Goal: Information Seeking & Learning: Check status

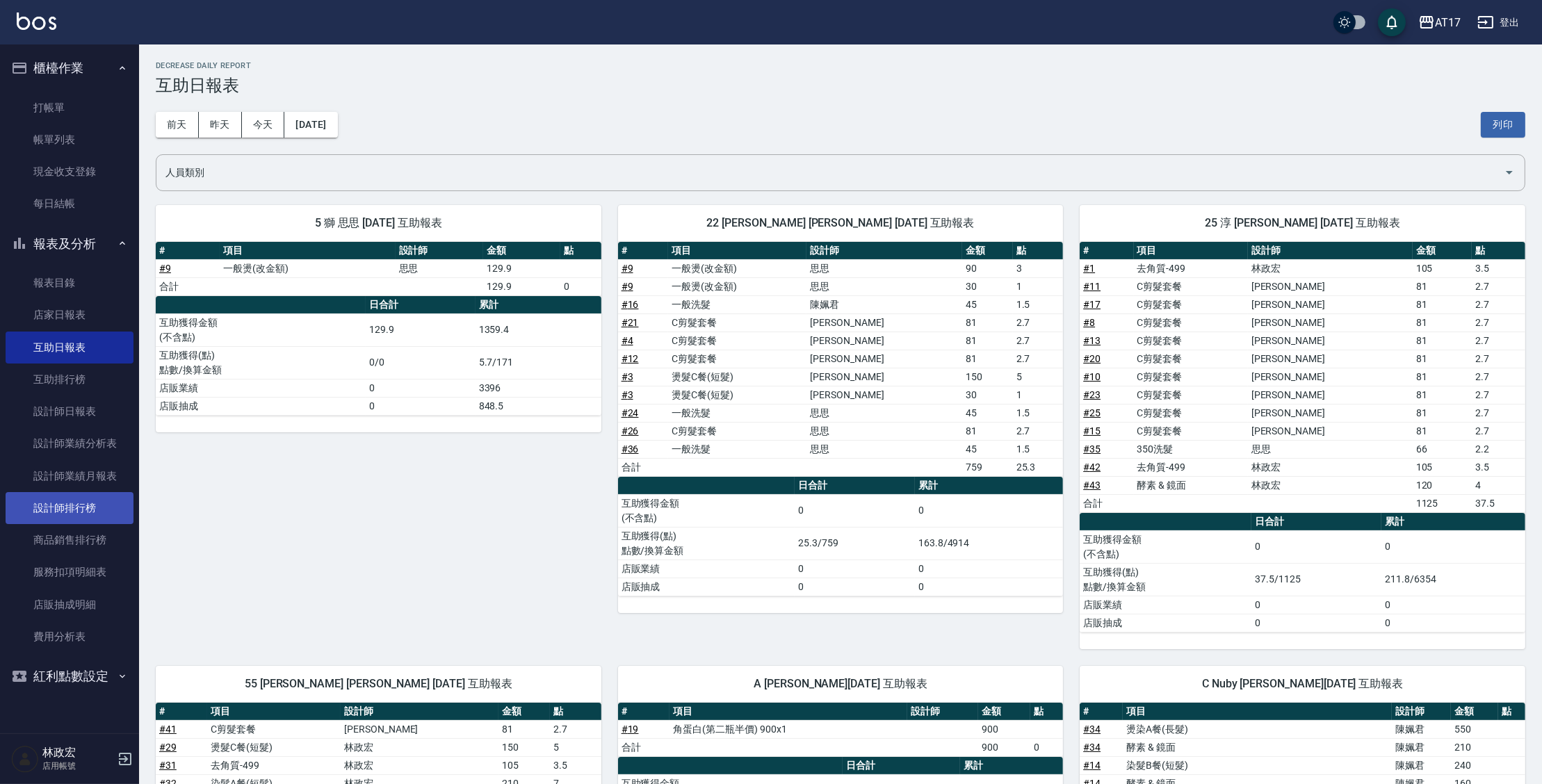
click at [61, 507] on link "設計師排行榜" at bounding box center [70, 508] width 128 height 32
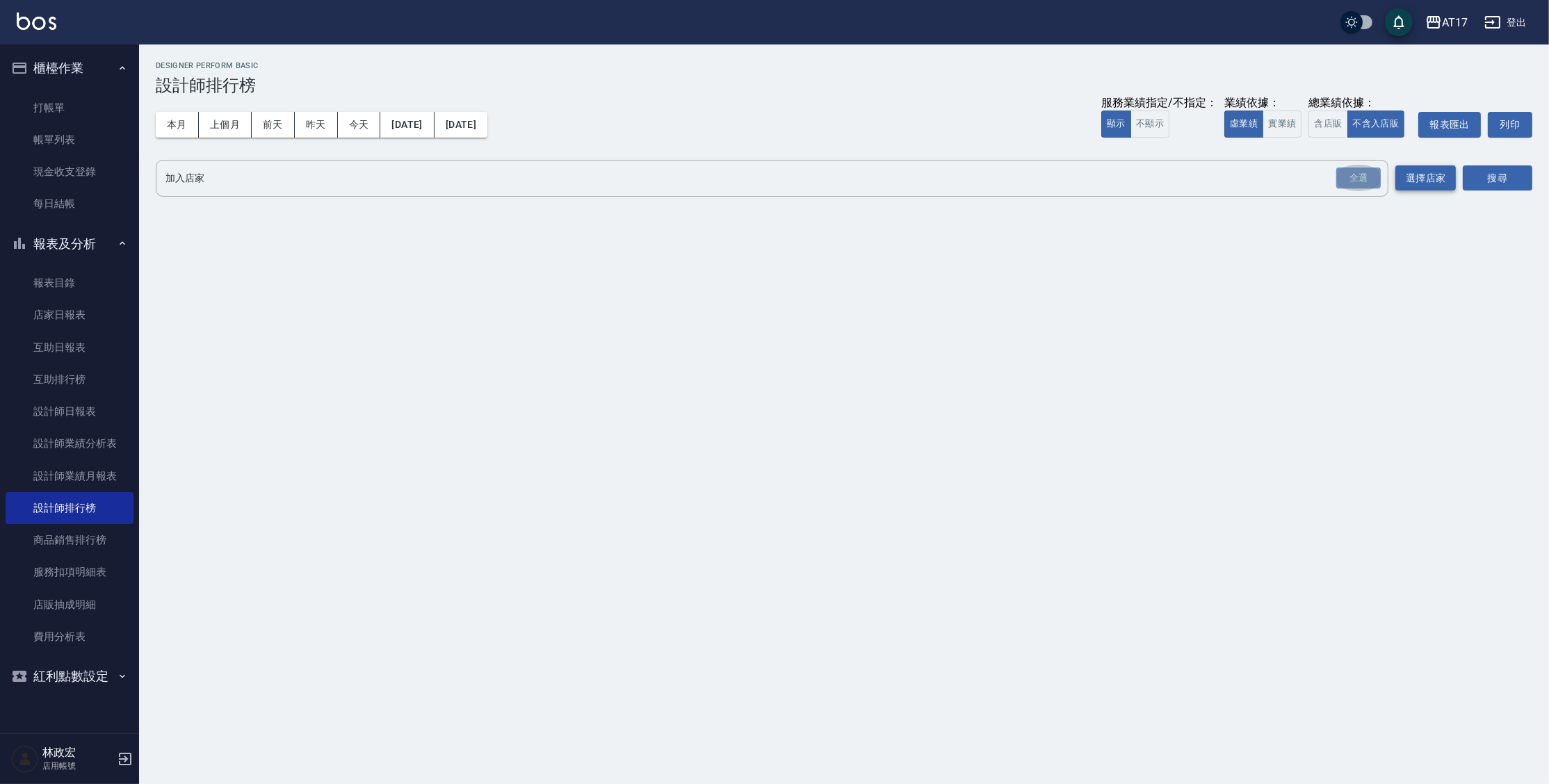
drag, startPoint x: 1366, startPoint y: 175, endPoint x: 1429, endPoint y: 181, distance: 63.3
click at [1368, 176] on div "全選" at bounding box center [1358, 178] width 45 height 21
click at [1476, 171] on button "搜尋" at bounding box center [1498, 178] width 70 height 26
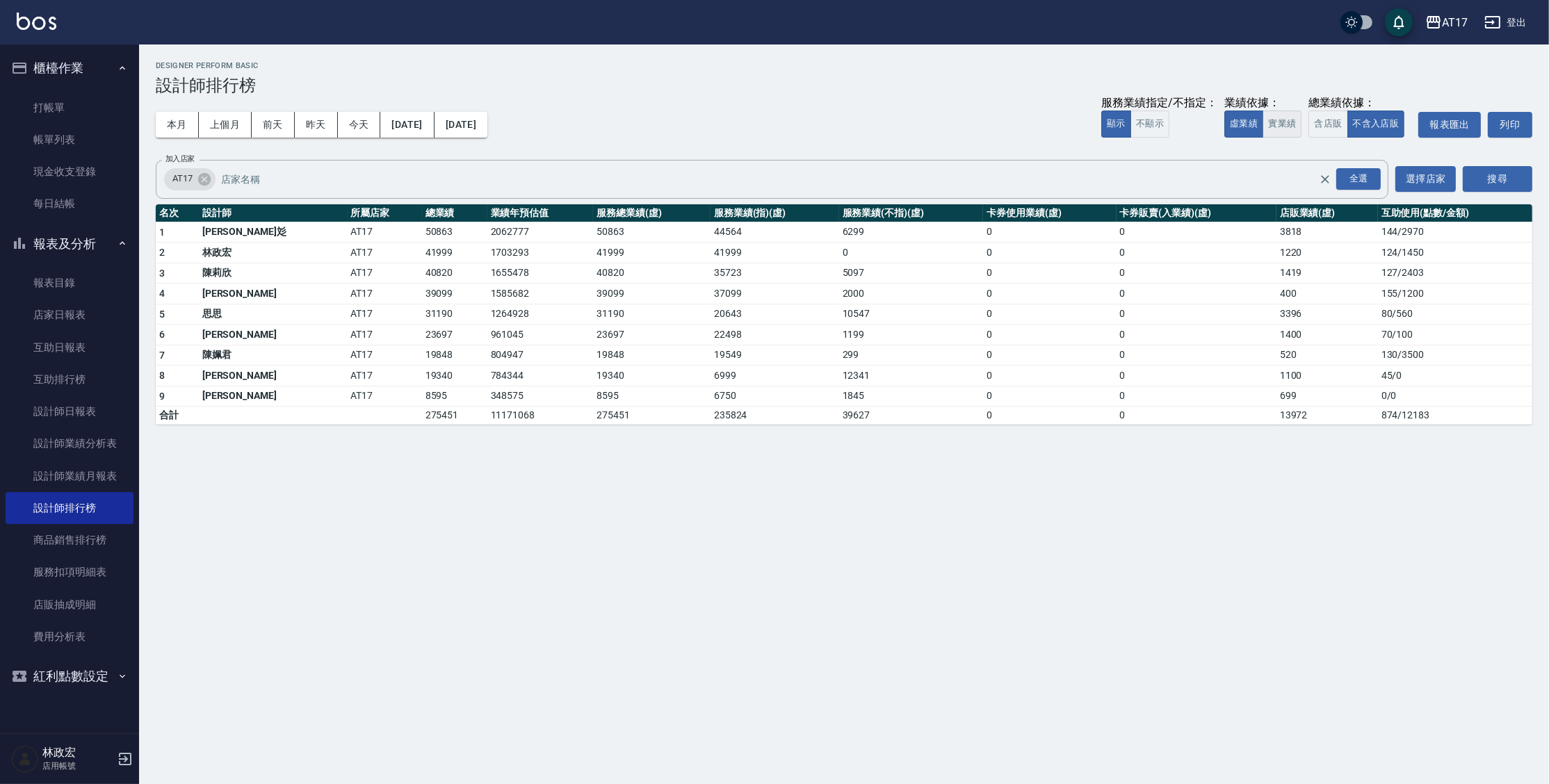
click at [1277, 124] on button "實業績" at bounding box center [1282, 124] width 39 height 27
click at [178, 123] on button "本月" at bounding box center [177, 124] width 43 height 26
click at [308, 127] on button "昨天" at bounding box center [316, 124] width 43 height 26
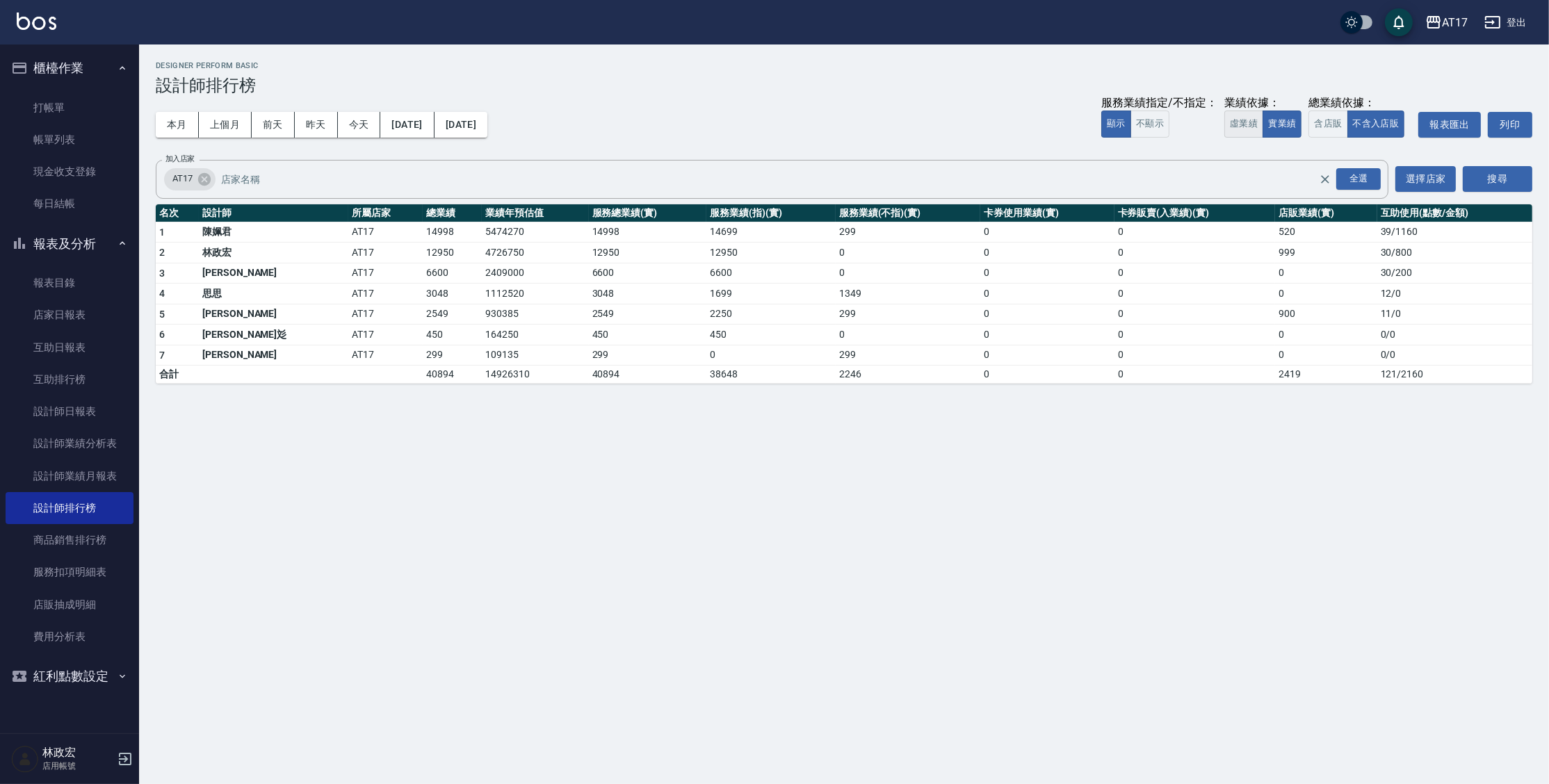
click at [1241, 121] on button "虛業績" at bounding box center [1243, 124] width 39 height 27
click at [76, 422] on link "設計師日報表" at bounding box center [70, 412] width 128 height 32
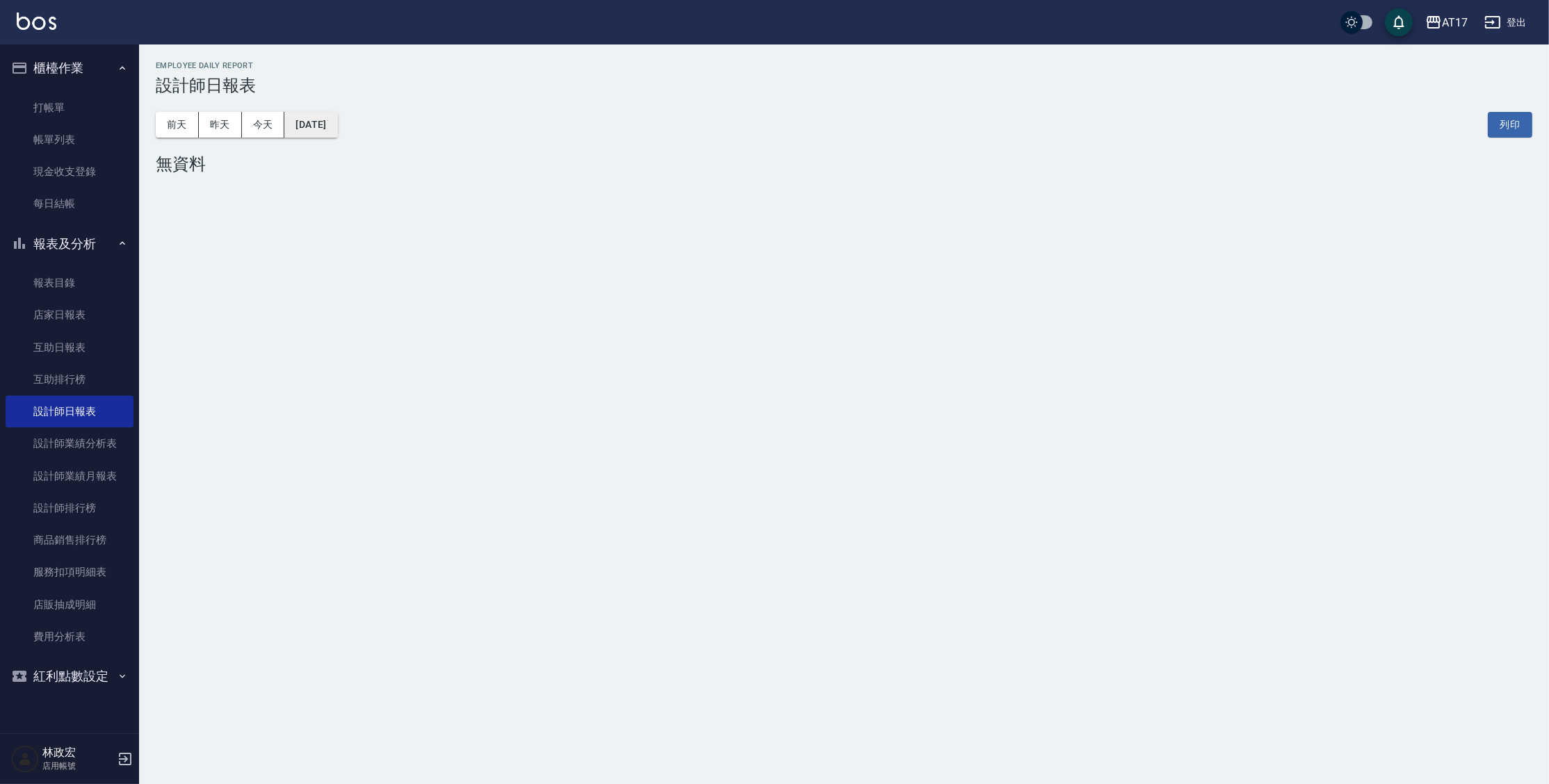
click at [333, 124] on button "[DATE]" at bounding box center [311, 124] width 53 height 26
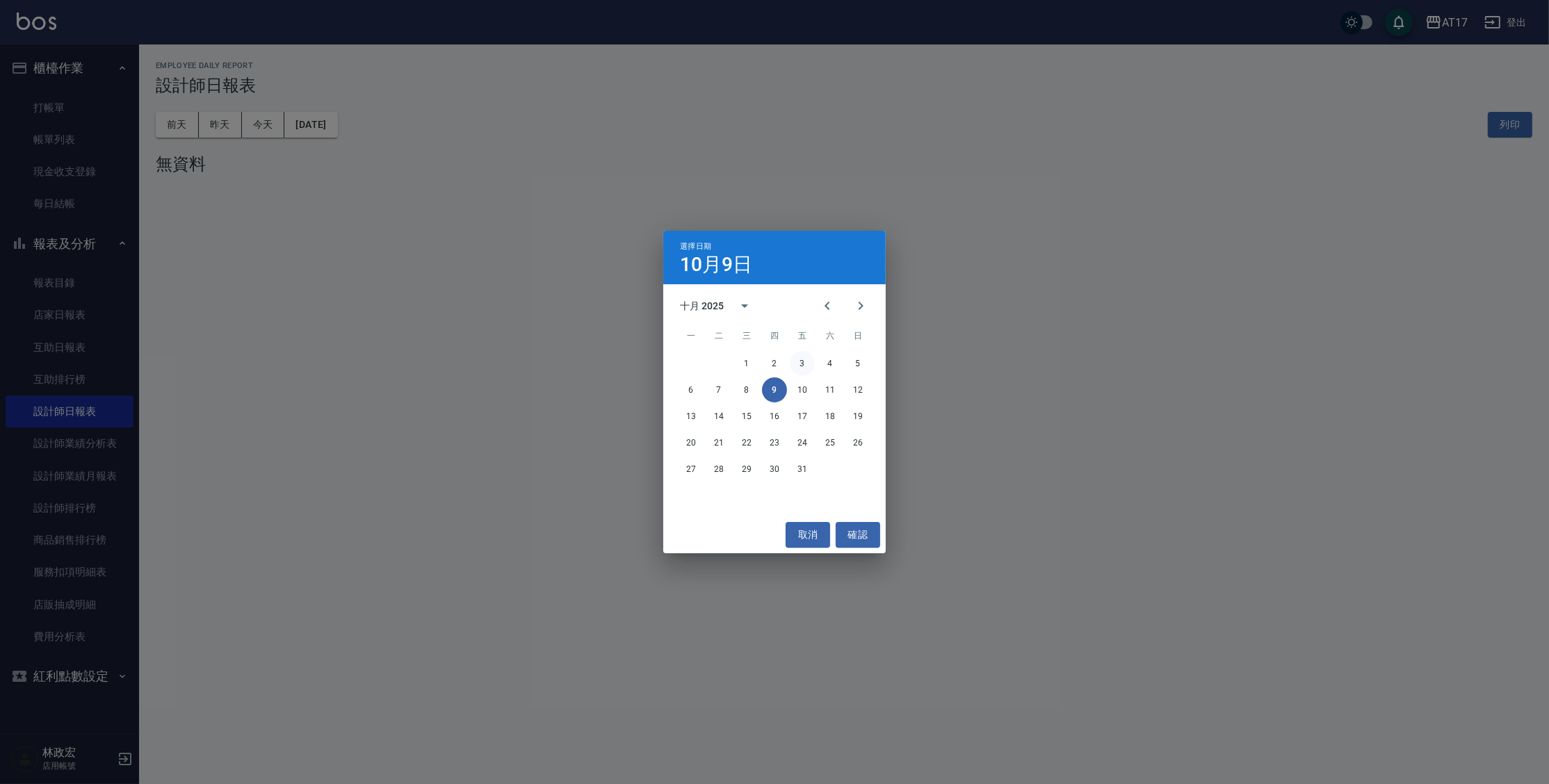
click at [797, 368] on button "3" at bounding box center [802, 363] width 25 height 25
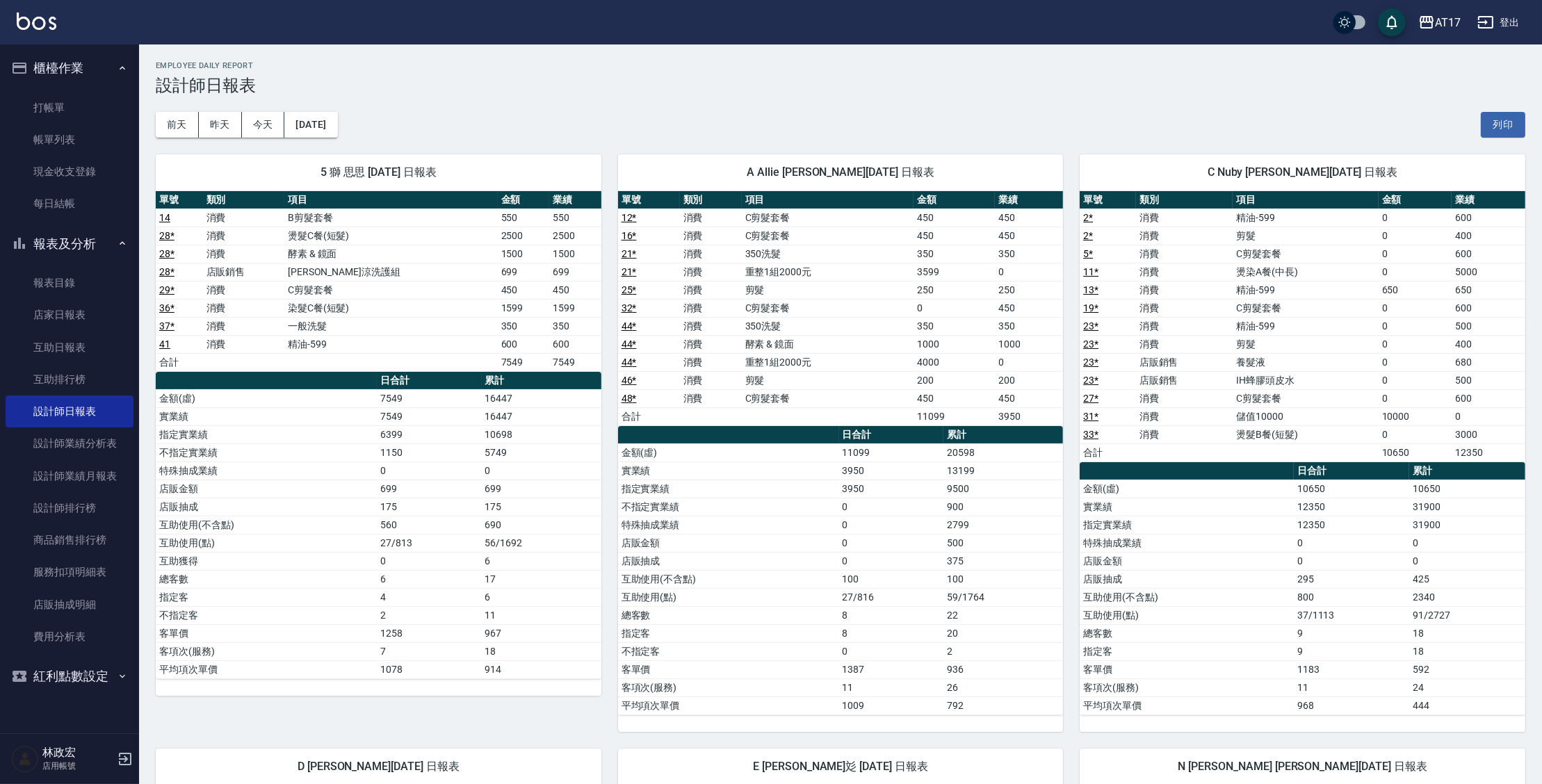
click at [38, 16] on img at bounding box center [37, 21] width 40 height 18
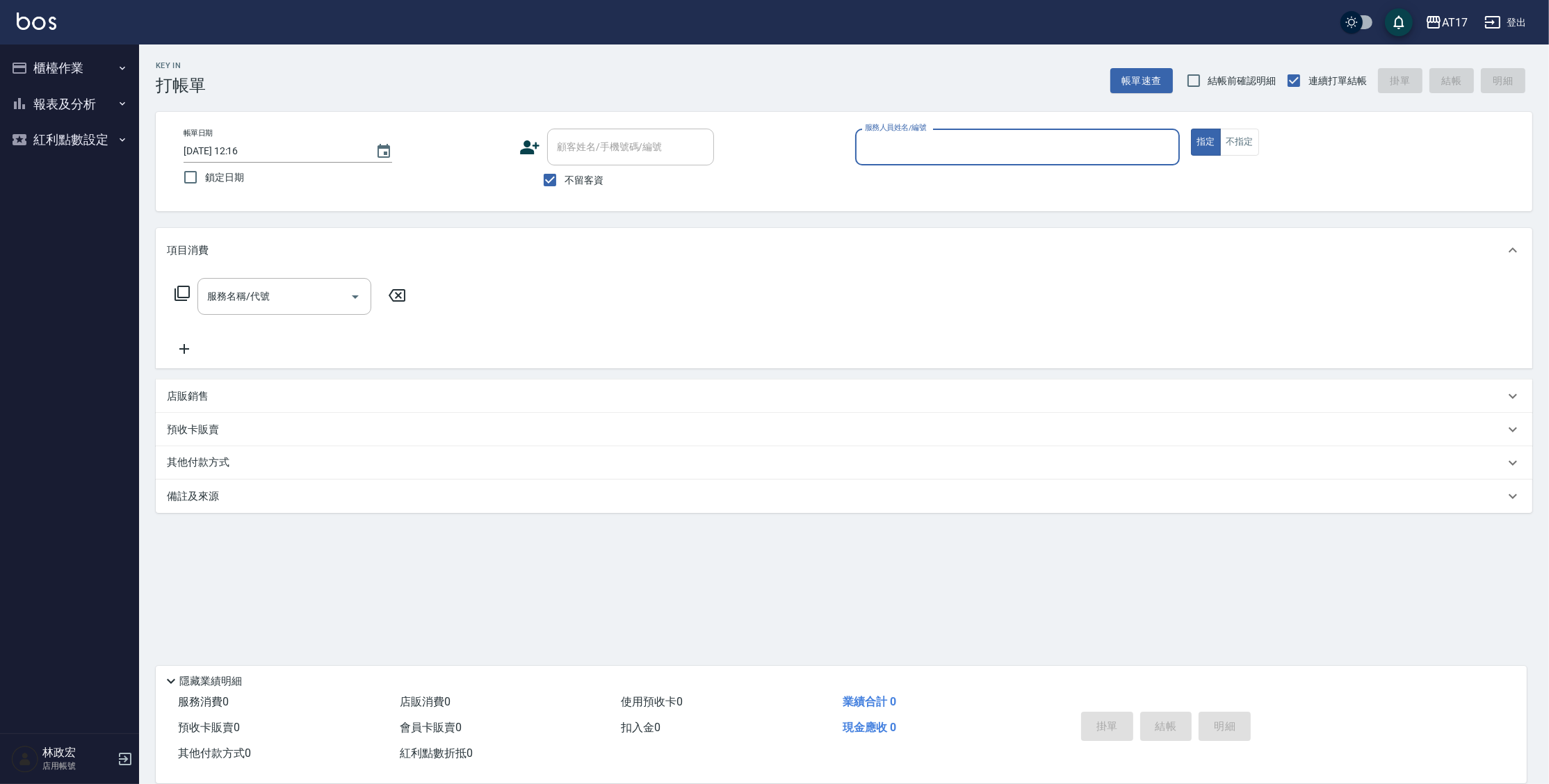
click at [62, 107] on button "報表及分析" at bounding box center [70, 104] width 128 height 36
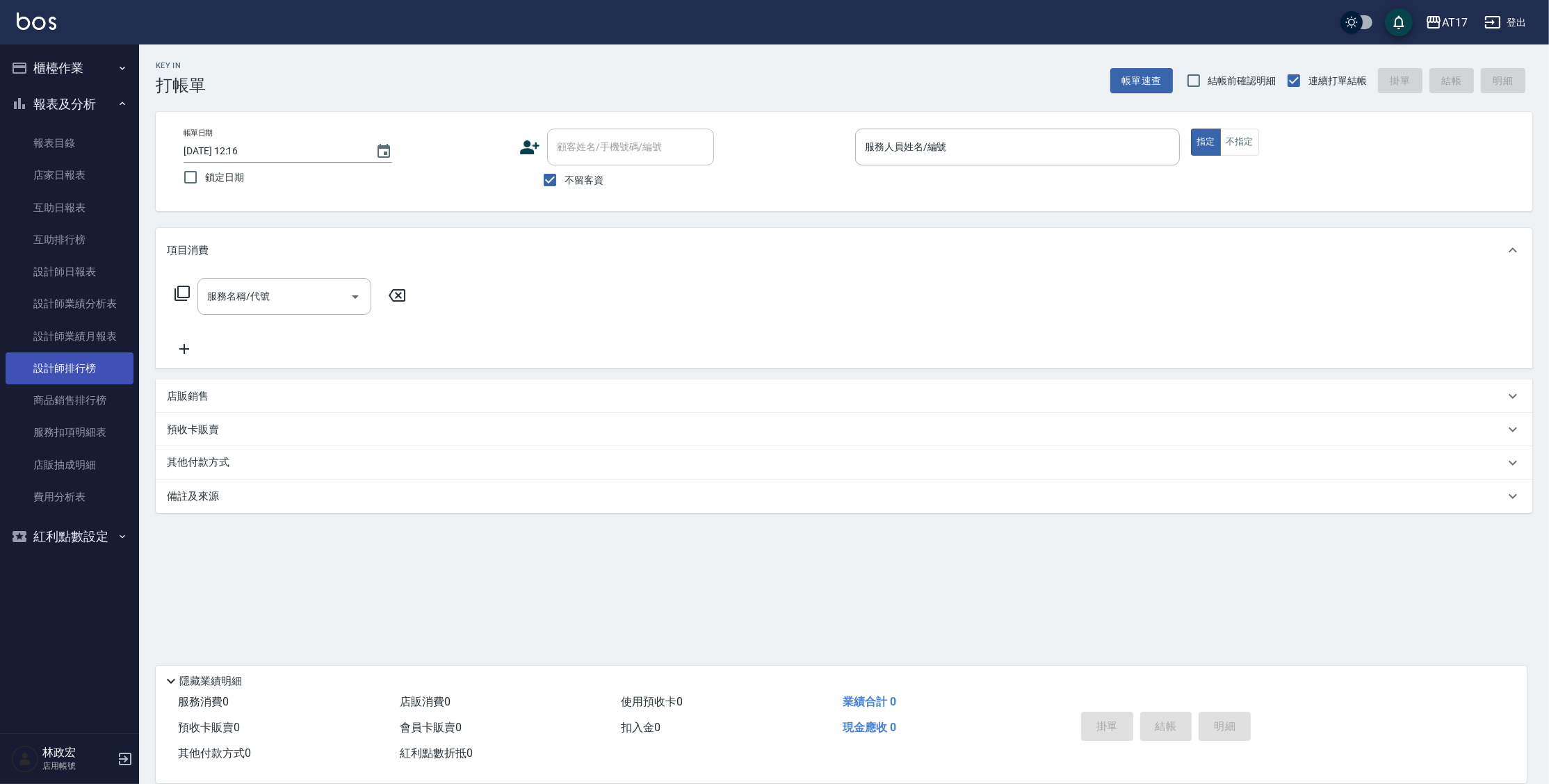
click at [51, 374] on link "設計師排行榜" at bounding box center [70, 369] width 128 height 32
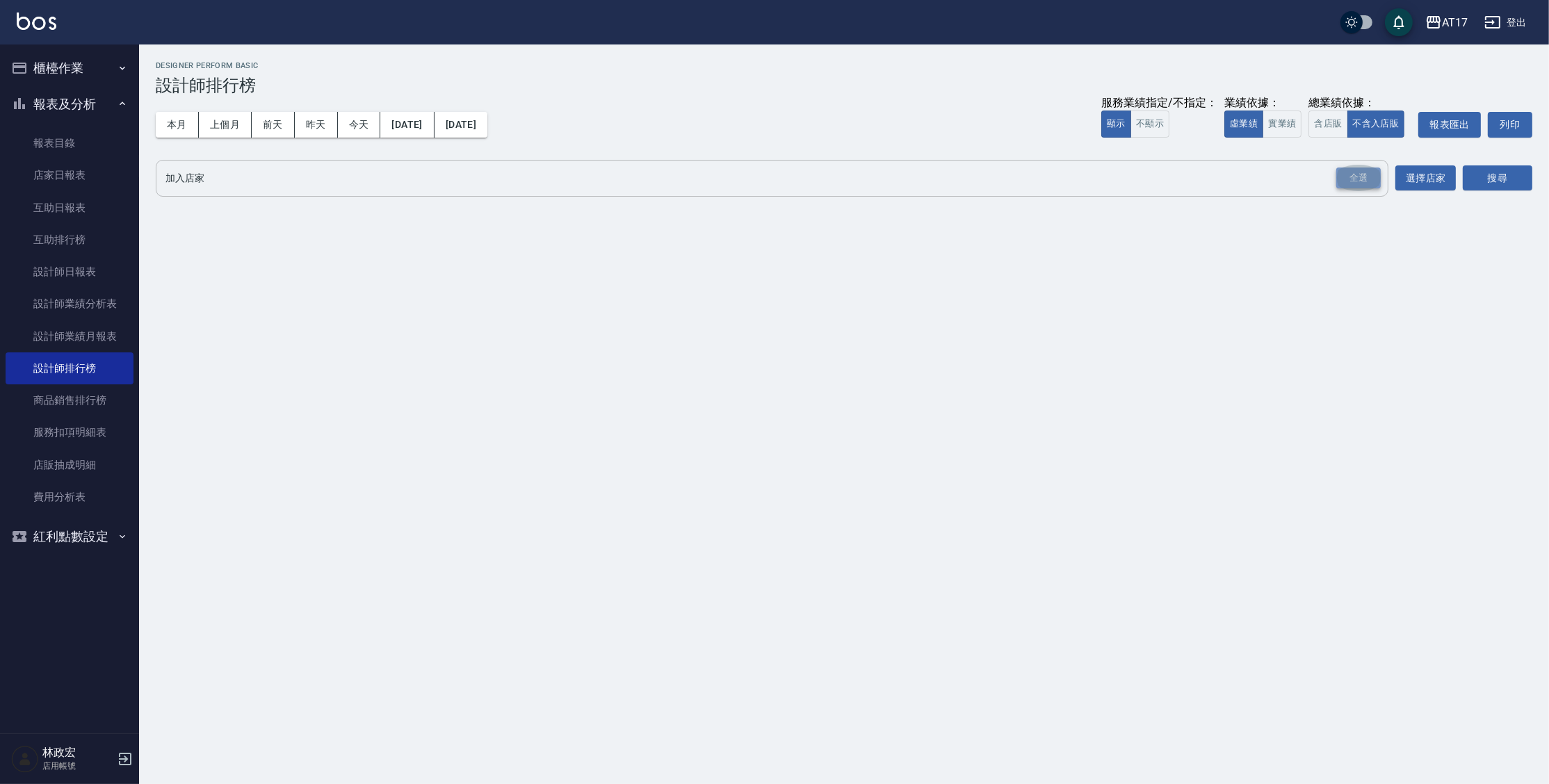
click at [1351, 171] on div "全選" at bounding box center [1358, 178] width 45 height 21
click at [1498, 171] on button "搜尋" at bounding box center [1498, 178] width 70 height 26
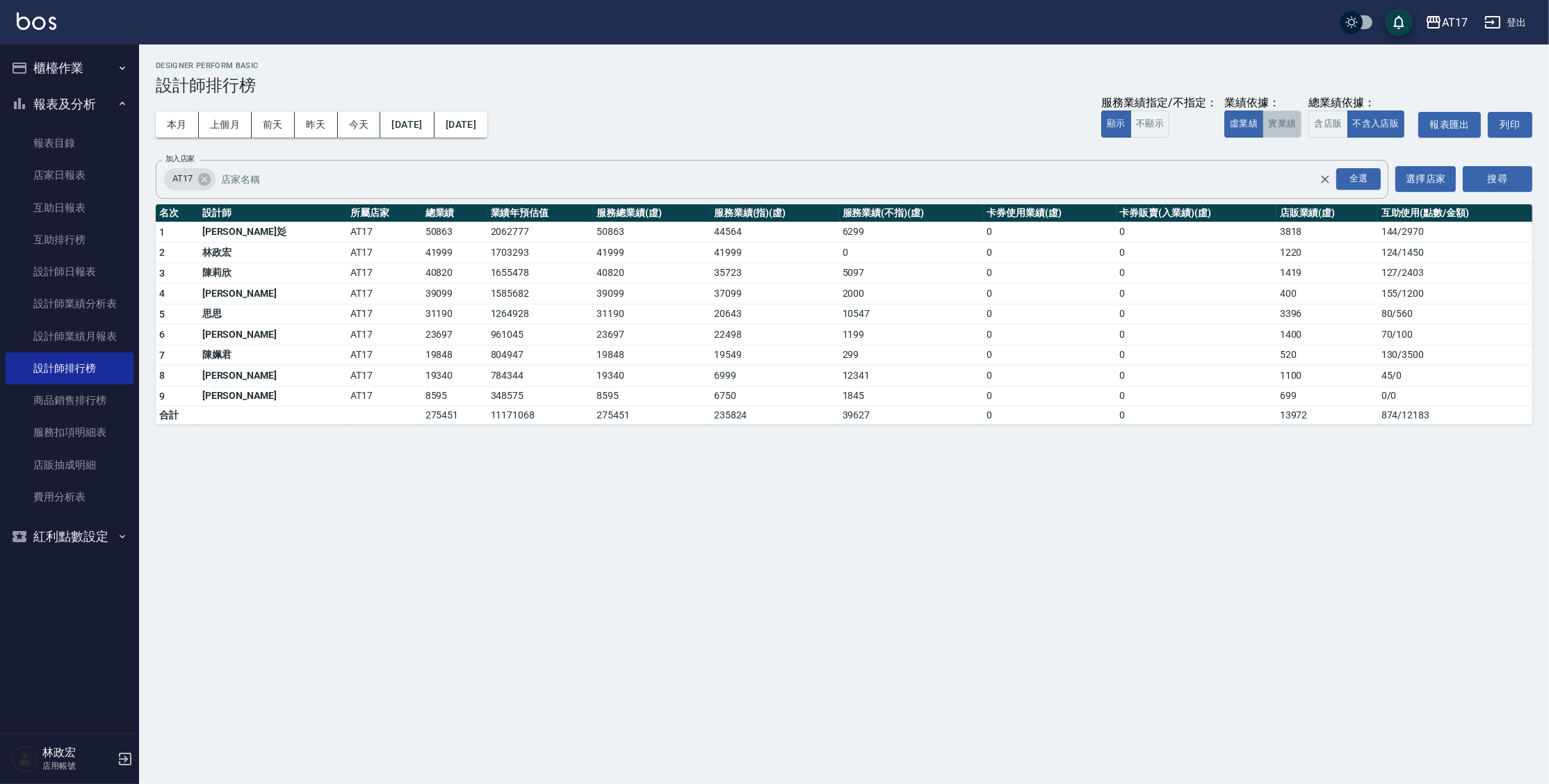
click at [1285, 128] on button "實業績" at bounding box center [1282, 124] width 39 height 27
click at [10, 23] on div "AT17 登出" at bounding box center [774, 22] width 1549 height 45
click at [32, 23] on img at bounding box center [37, 21] width 40 height 18
